Goal: Task Accomplishment & Management: Manage account settings

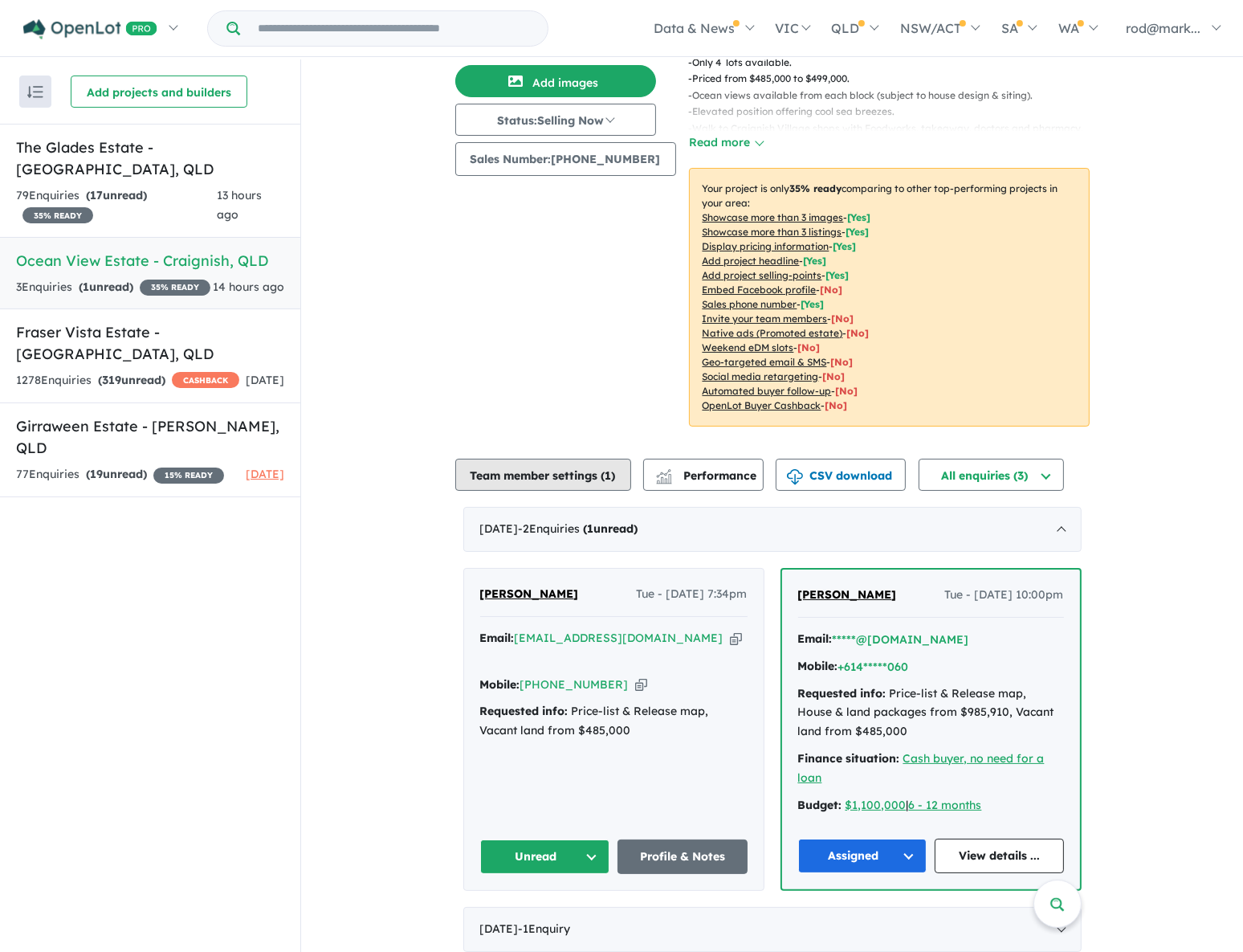
scroll to position [150, 0]
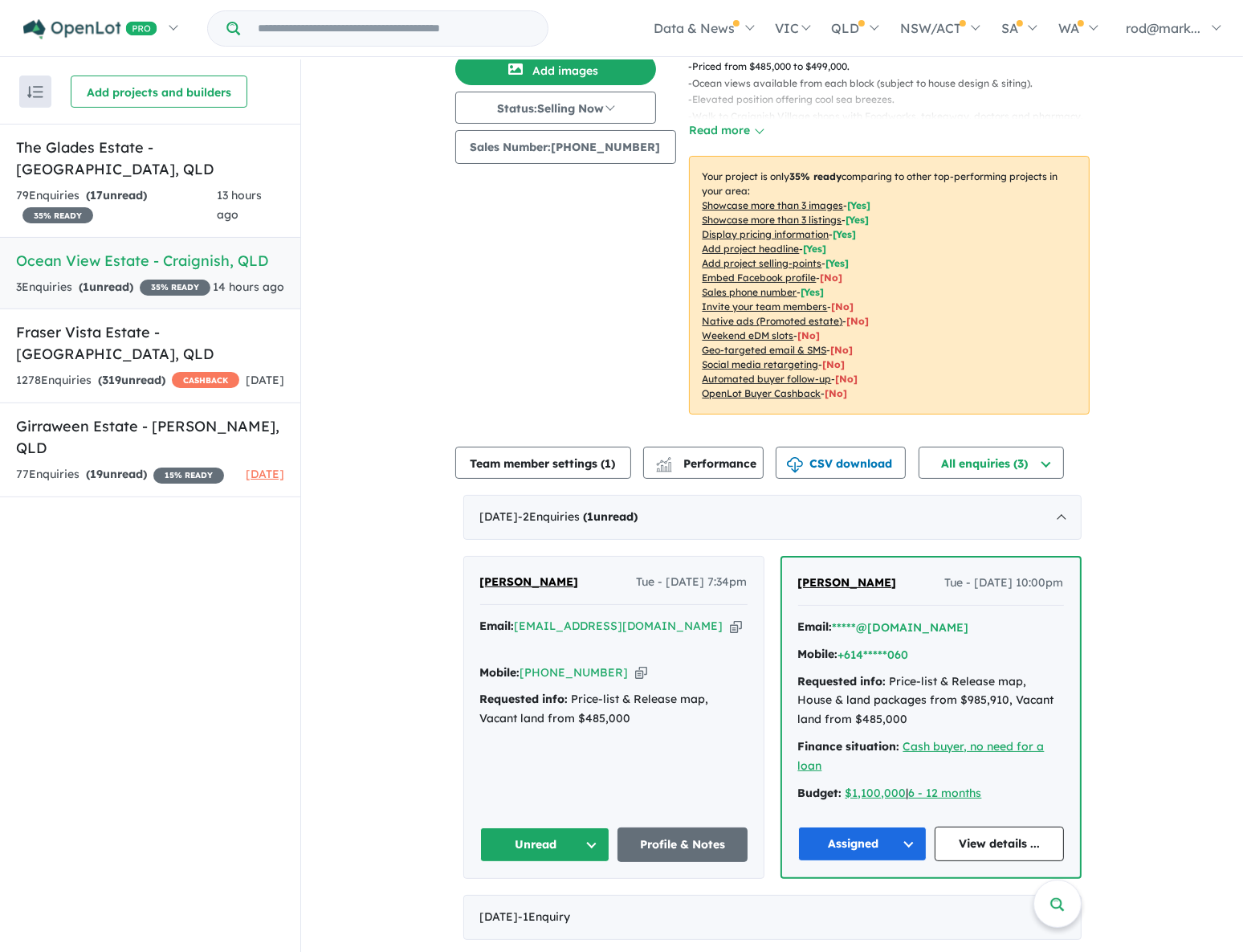
click at [730, 627] on icon "button" at bounding box center [736, 626] width 12 height 17
drag, startPoint x: 666, startPoint y: 625, endPoint x: 595, endPoint y: 401, distance: 235.0
click at [730, 625] on icon "button" at bounding box center [736, 626] width 12 height 17
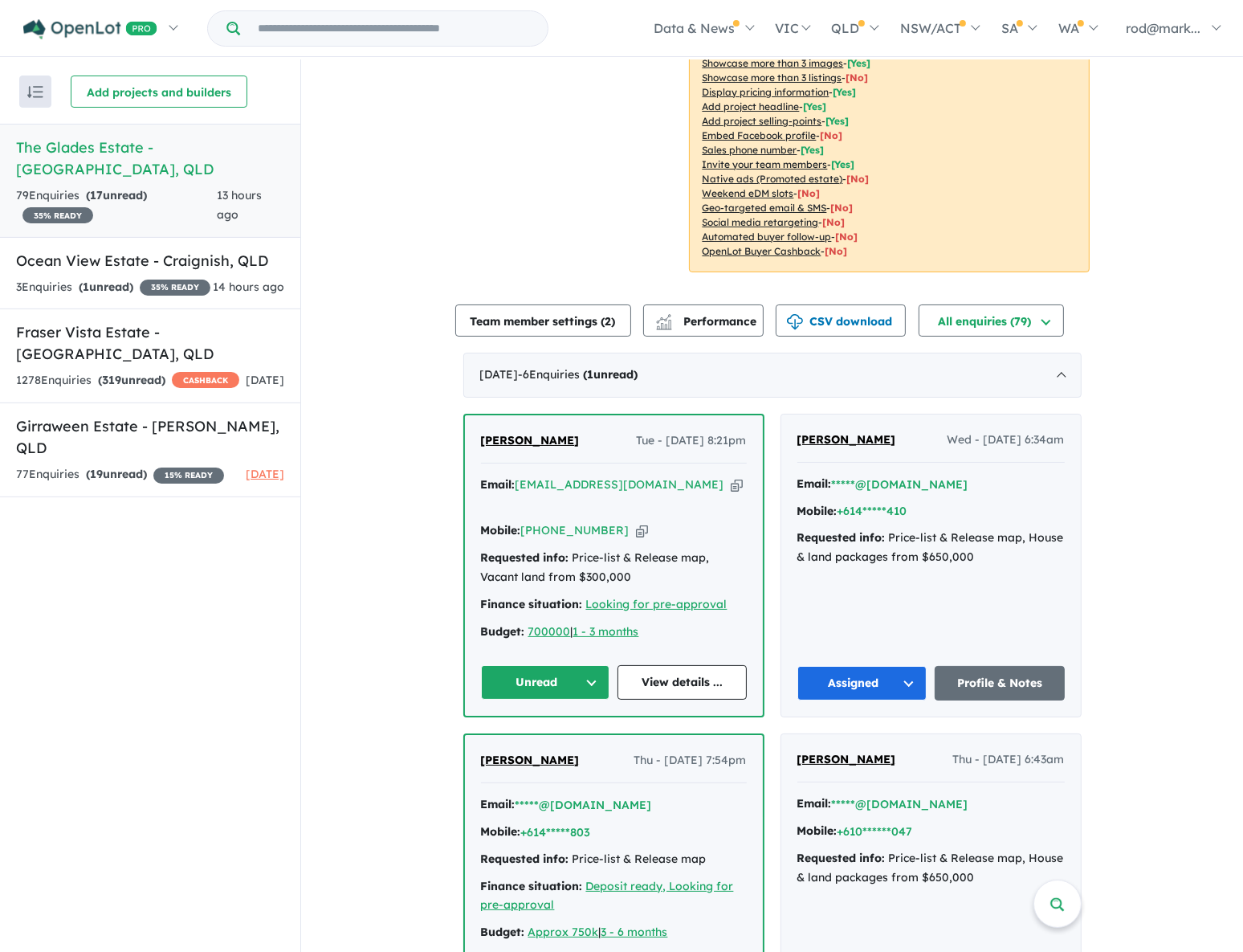
scroll to position [365, 0]
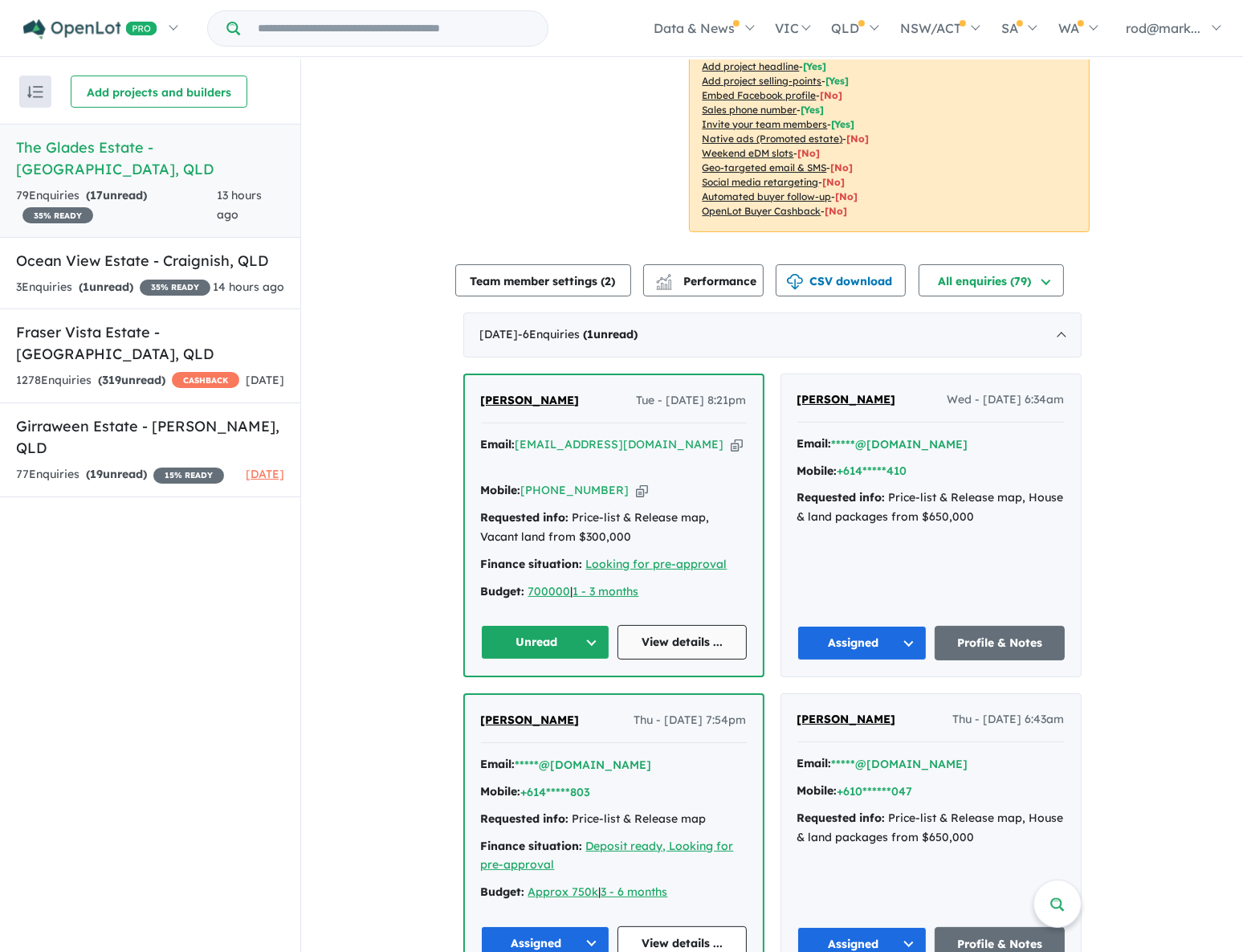
click at [688, 627] on link "View details ..." at bounding box center [682, 642] width 129 height 35
